Goal: Information Seeking & Learning: Learn about a topic

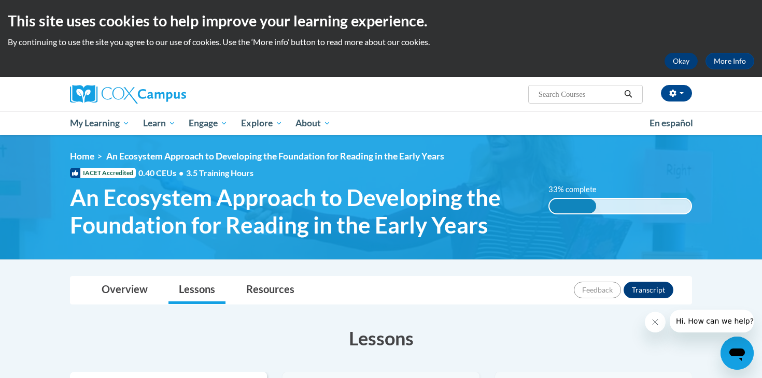
click at [675, 63] on button "Okay" at bounding box center [680, 61] width 33 height 17
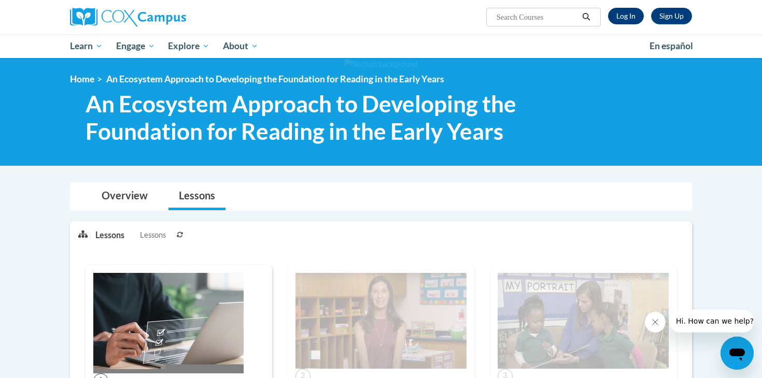
click at [621, 10] on link "Log In" at bounding box center [626, 16] width 36 height 17
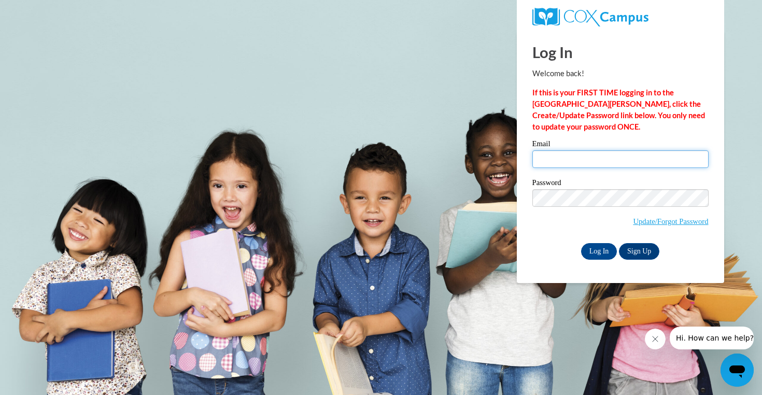
type input "rharper489@lauderdale.k12.ms.us"
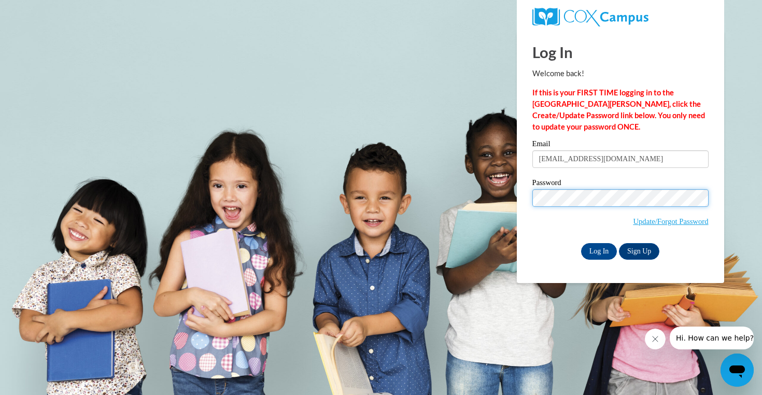
click at [598, 249] on input "Log In" at bounding box center [599, 251] width 36 height 17
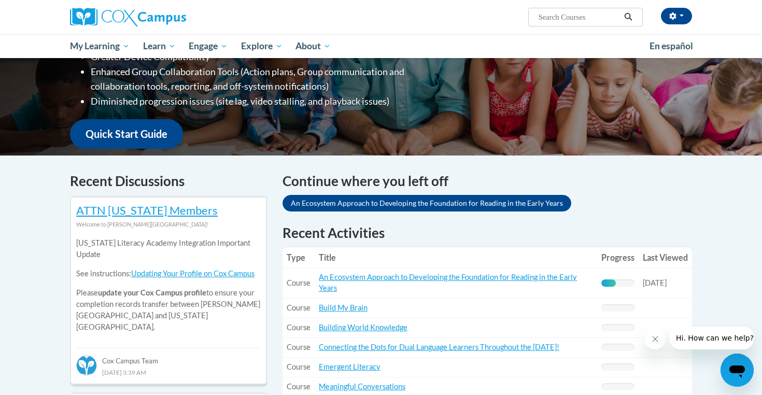
scroll to position [213, 0]
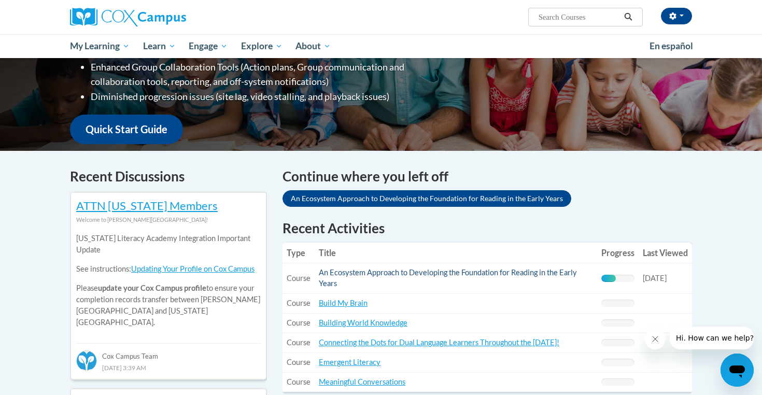
click at [544, 274] on link "An Ecosystem Approach to Developing the Foundation for Reading in the Early Yea…" at bounding box center [448, 278] width 258 height 20
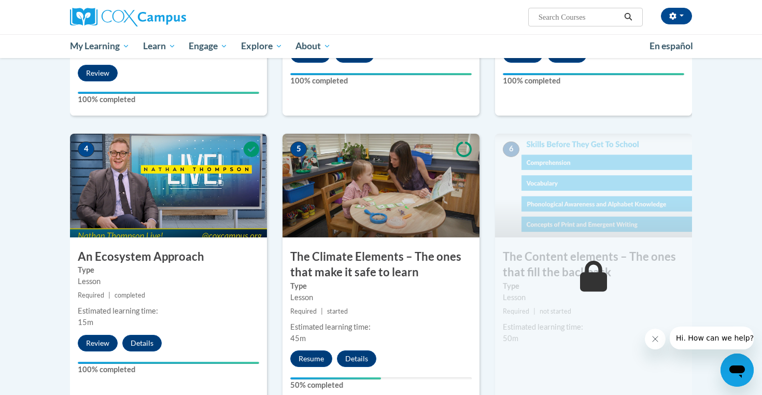
scroll to position [450, 0]
click at [322, 350] on button "Resume" at bounding box center [311, 358] width 42 height 17
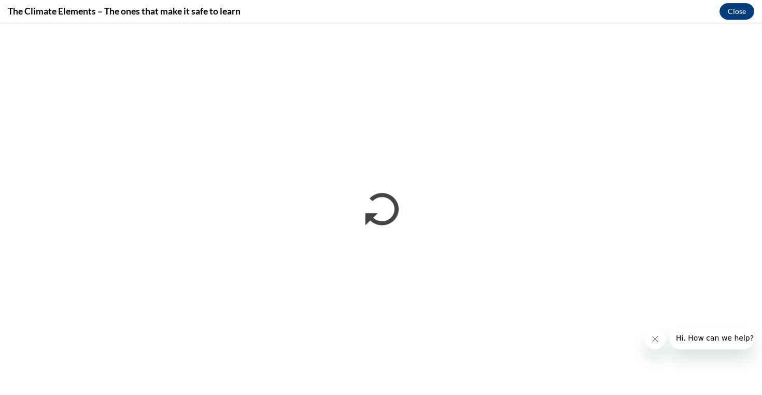
scroll to position [0, 0]
click at [654, 342] on icon "Close message from company" at bounding box center [655, 339] width 8 height 8
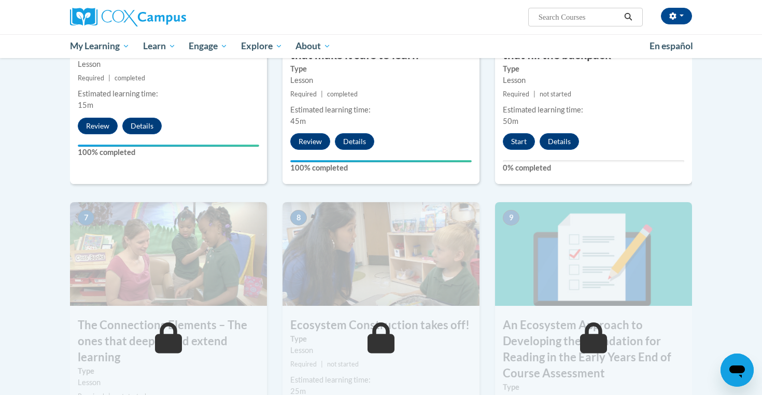
scroll to position [661, 0]
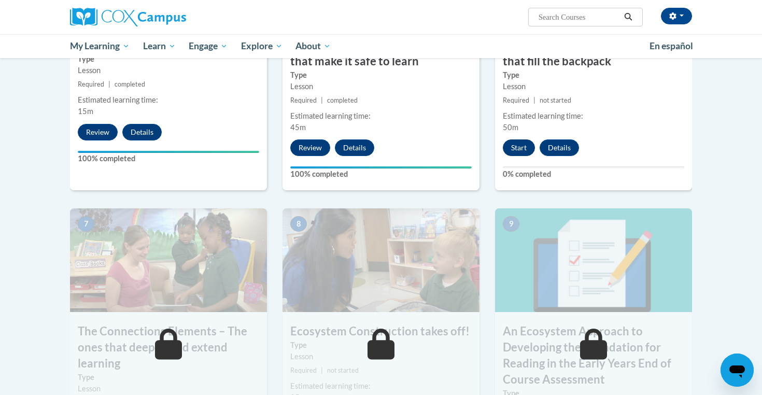
click at [515, 148] on button "Start" at bounding box center [519, 147] width 32 height 17
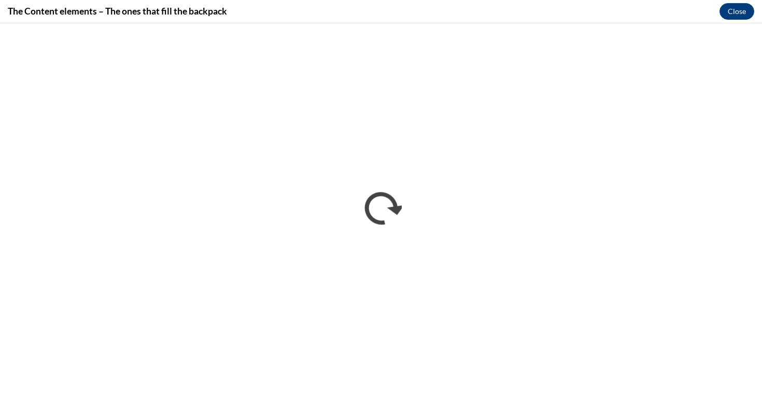
scroll to position [0, 0]
